Goal: Find contact information: Find contact information

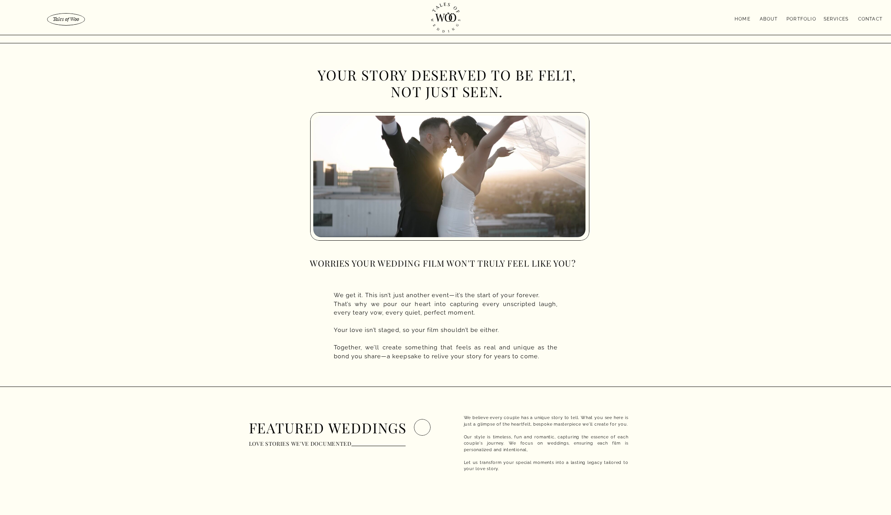
scroll to position [261, 0]
click at [874, 17] on nav "contact" at bounding box center [863, 18] width 39 height 6
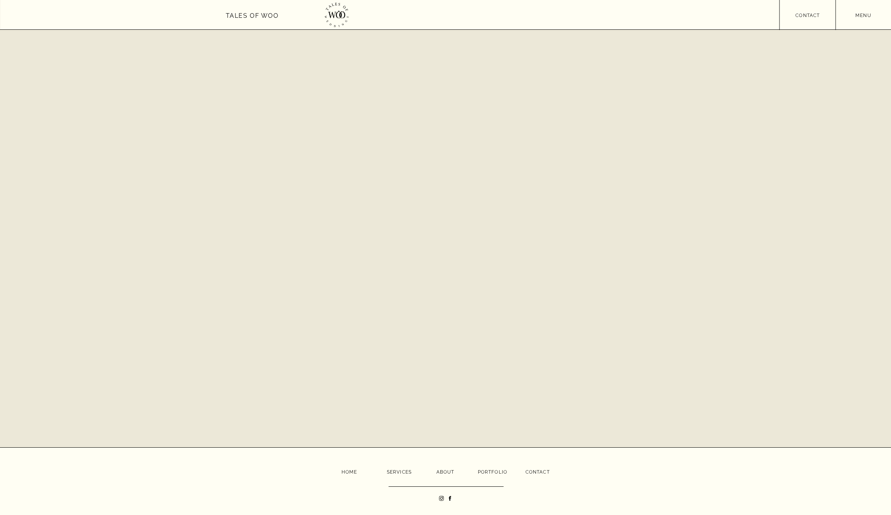
scroll to position [300, 0]
click at [449, 498] on icon at bounding box center [450, 498] width 2 height 5
click at [450, 496] on icon at bounding box center [450, 499] width 6 height 6
click at [450, 497] on icon at bounding box center [450, 498] width 2 height 5
drag, startPoint x: 579, startPoint y: 488, endPoint x: 571, endPoint y: 485, distance: 8.6
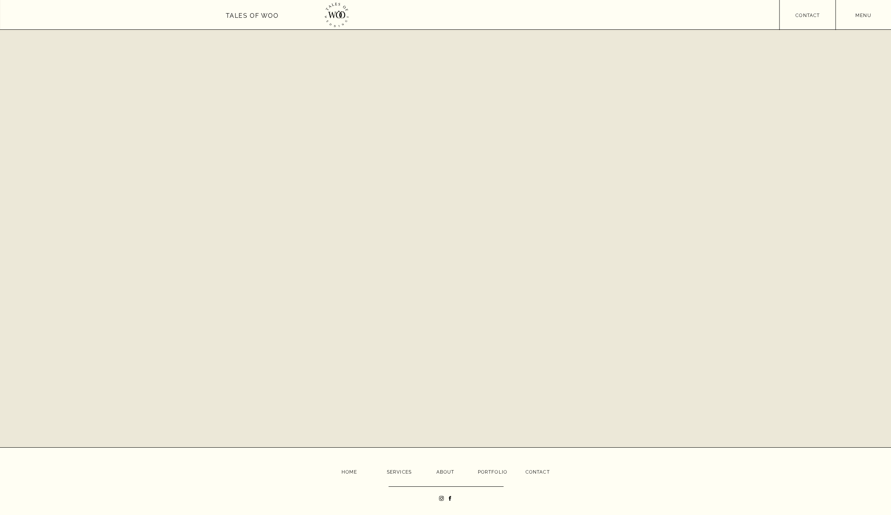
click at [579, 487] on div "menu contact menu Tales of Woo Home About Portfolio Services contact never miss…" at bounding box center [445, 107] width 891 height 815
click at [451, 494] on div "menu contact menu Tales of Woo Home About Portfolio Services contact never miss…" at bounding box center [445, 107] width 891 height 815
click at [450, 496] on icon at bounding box center [450, 499] width 6 height 6
click at [342, 471] on nav "Home" at bounding box center [349, 471] width 15 height 5
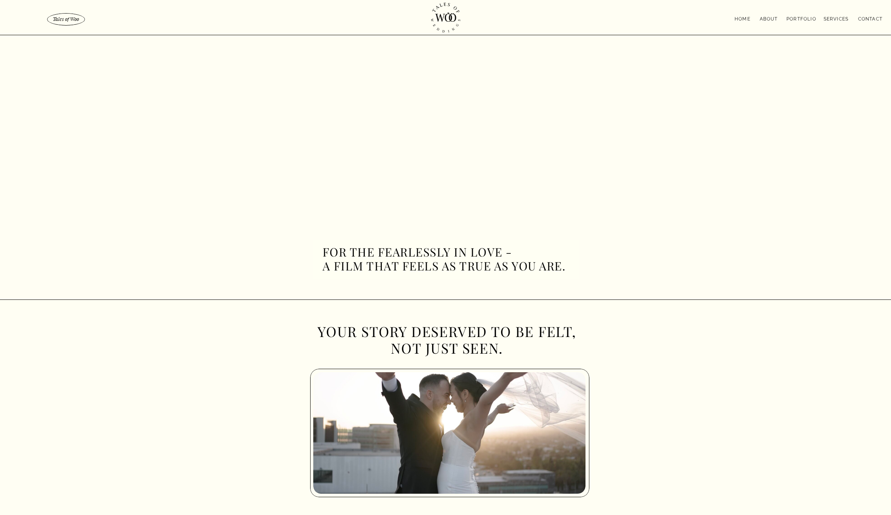
scroll to position [5, 0]
